Goal: Navigation & Orientation: Find specific page/section

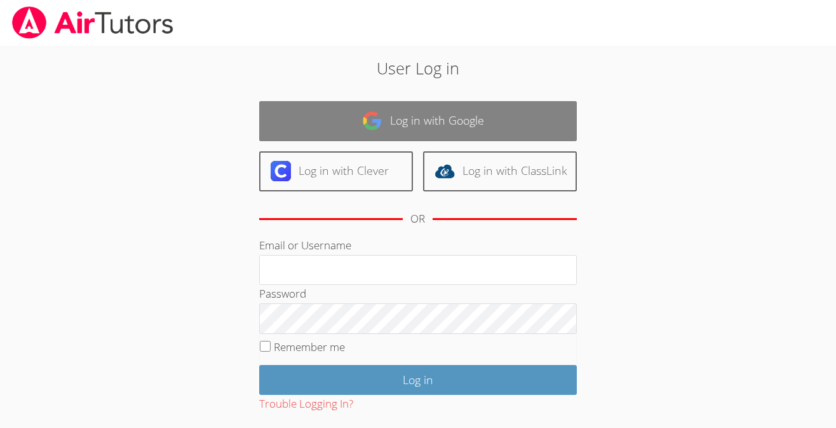
click at [322, 114] on link "Log in with Google" at bounding box center [418, 121] width 318 height 40
